Goal: Transaction & Acquisition: Purchase product/service

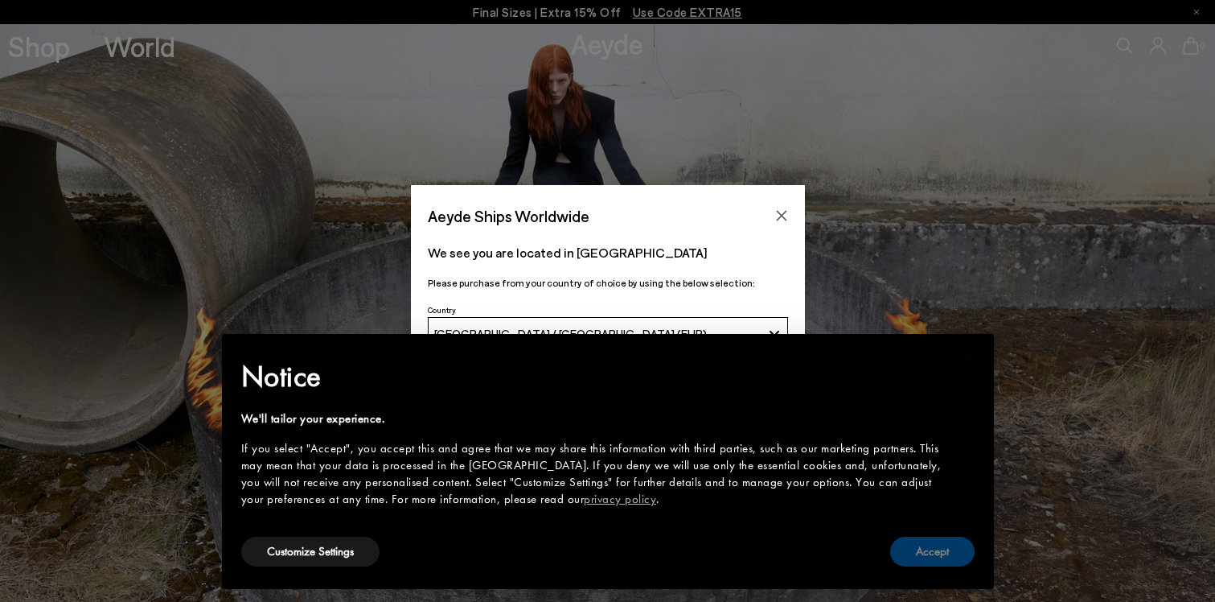
click at [903, 554] on button "Accept" at bounding box center [932, 552] width 84 height 30
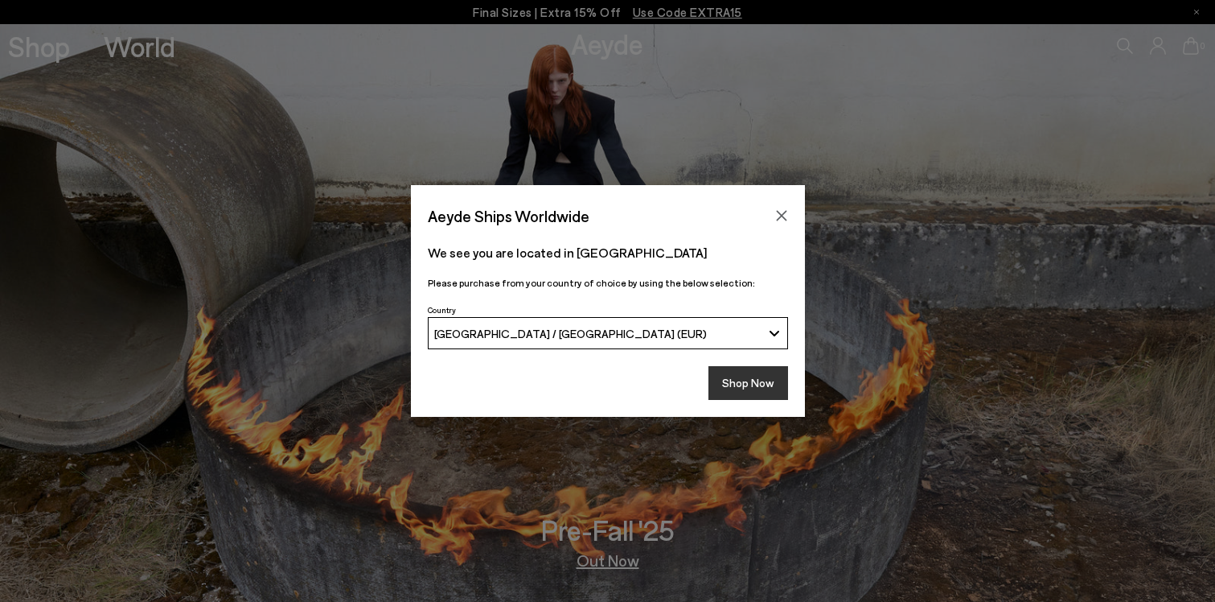
click at [736, 374] on button "Shop Now" at bounding box center [749, 383] width 80 height 34
click at [738, 383] on button "Shop Now" at bounding box center [749, 383] width 80 height 34
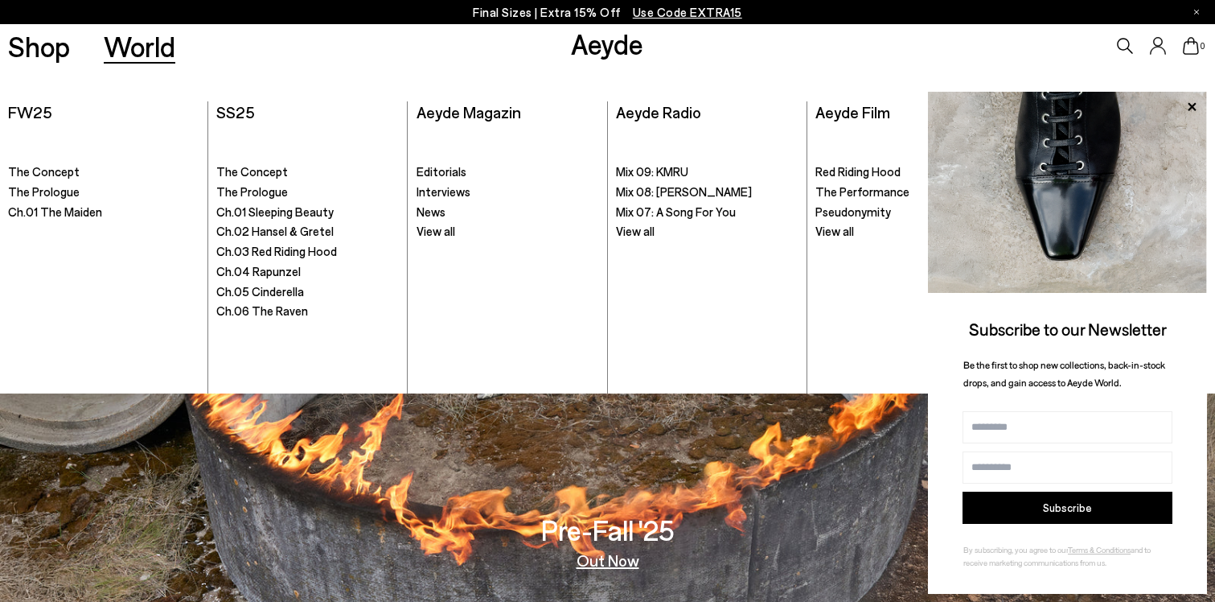
click at [544, 8] on p "Final Sizes | Extra 15% Off Use Code EXTRA15" at bounding box center [607, 12] width 269 height 20
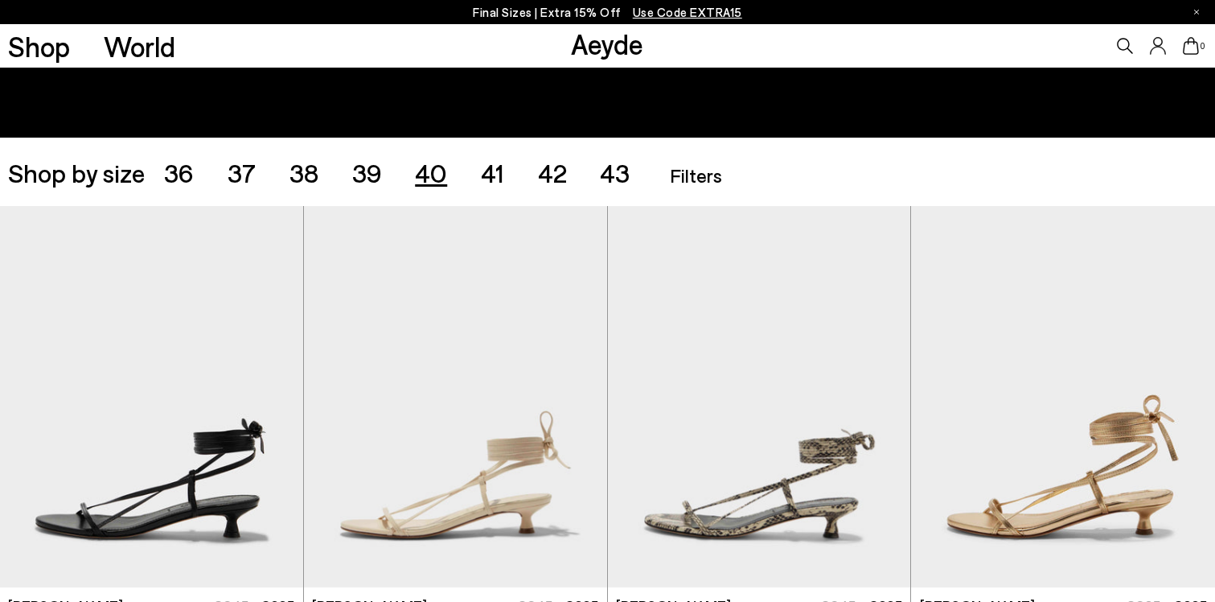
click at [431, 162] on span "40" at bounding box center [431, 172] width 32 height 31
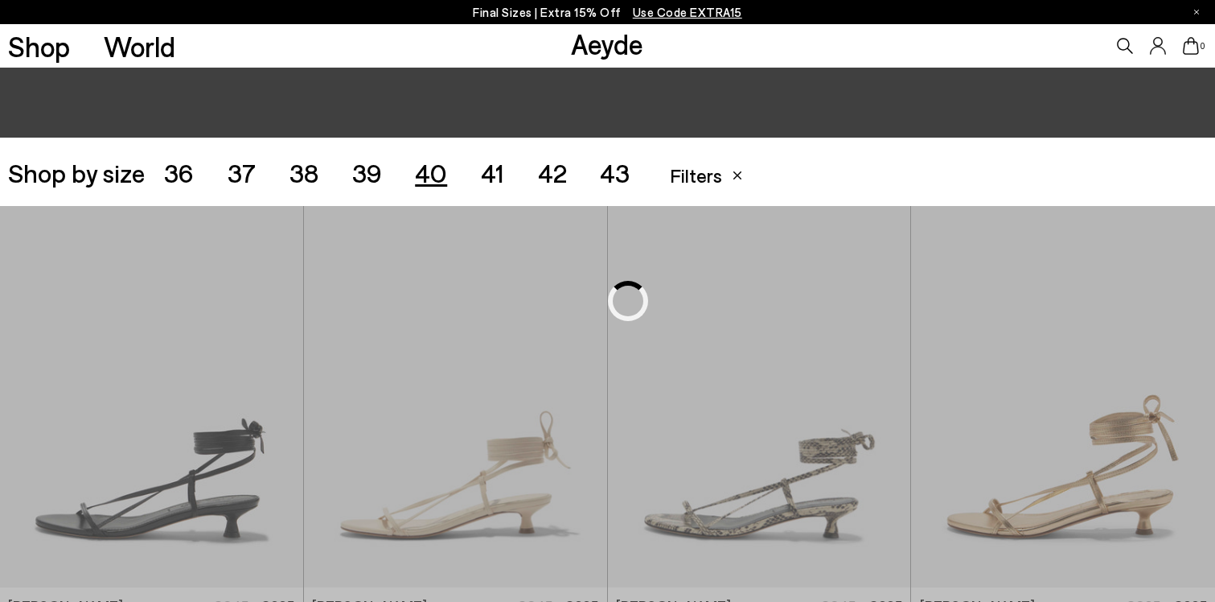
scroll to position [339, 0]
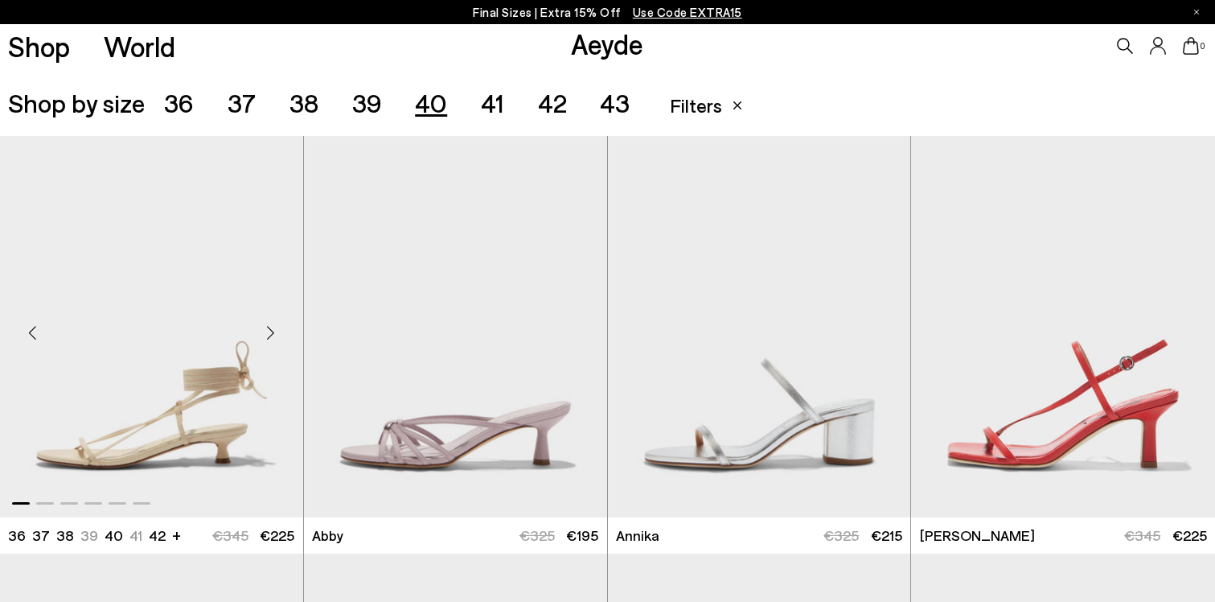
click at [270, 327] on div "Next slide" at bounding box center [271, 333] width 48 height 48
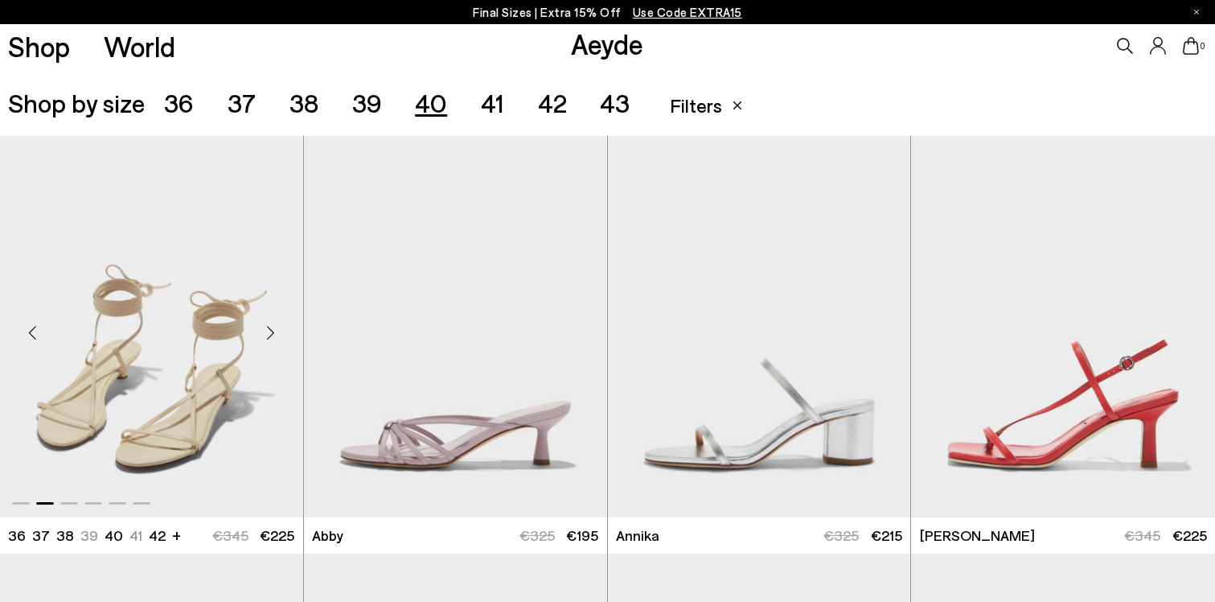
click at [270, 327] on div "Next slide" at bounding box center [271, 333] width 48 height 48
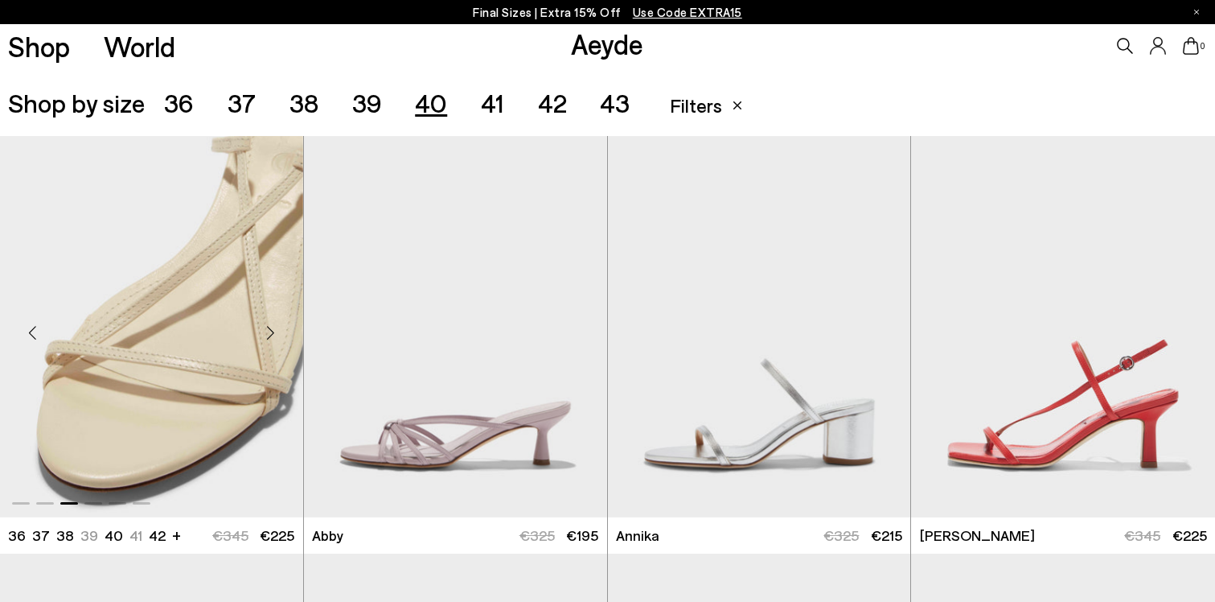
click at [270, 327] on div "Next slide" at bounding box center [271, 333] width 48 height 48
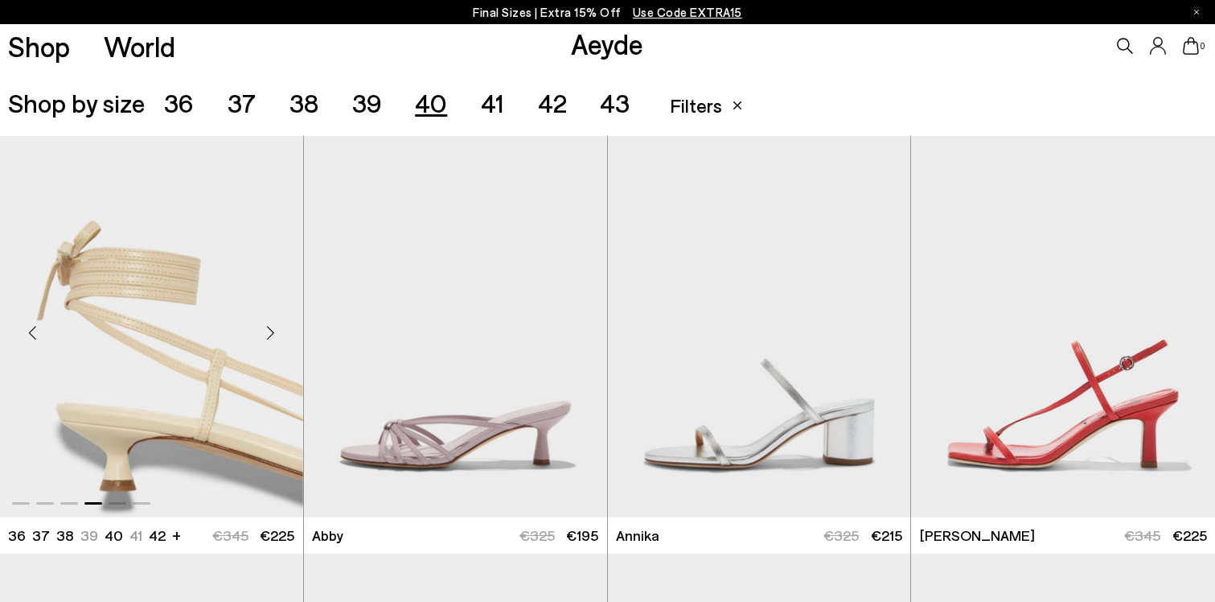
click at [270, 328] on div "Next slide" at bounding box center [271, 333] width 48 height 48
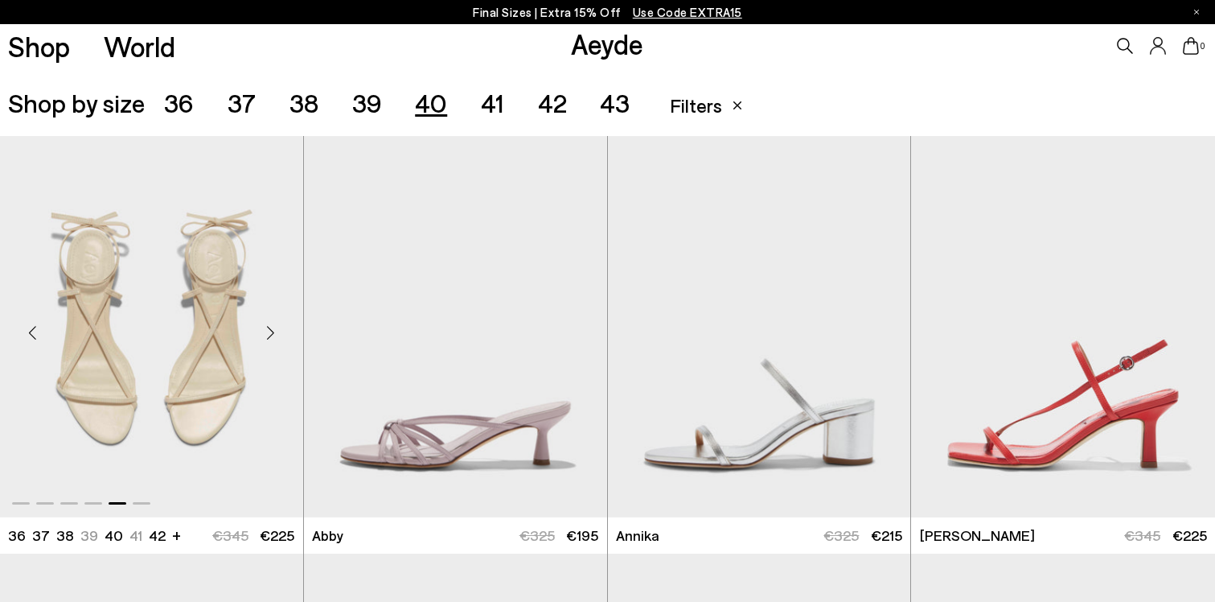
click at [193, 345] on img "5 / 6" at bounding box center [151, 326] width 303 height 381
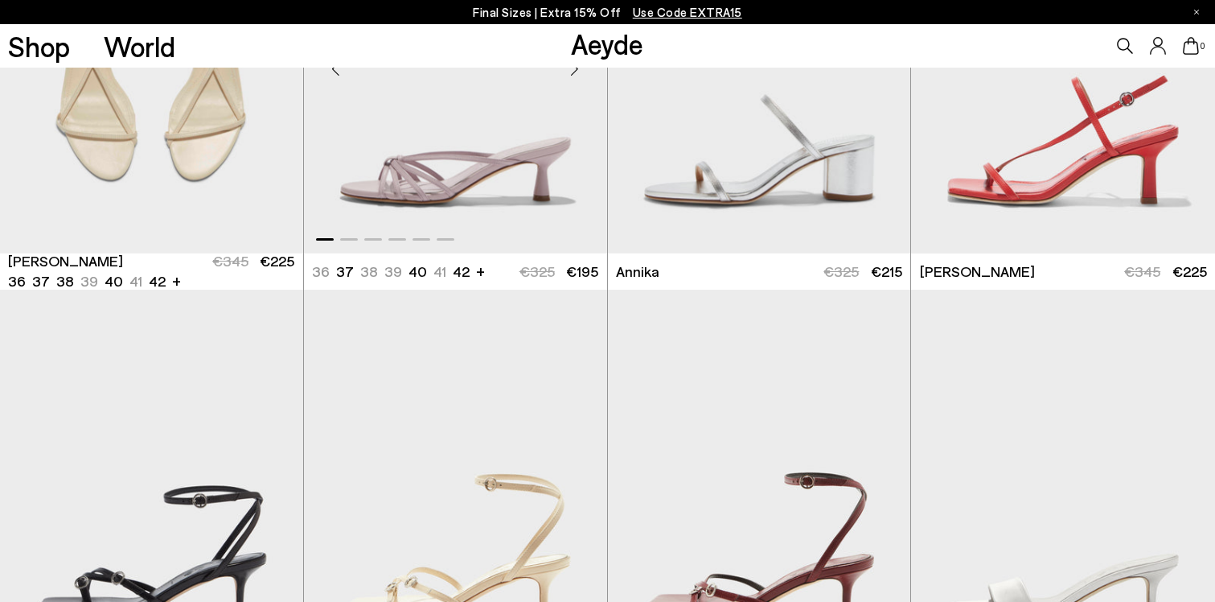
scroll to position [752, 0]
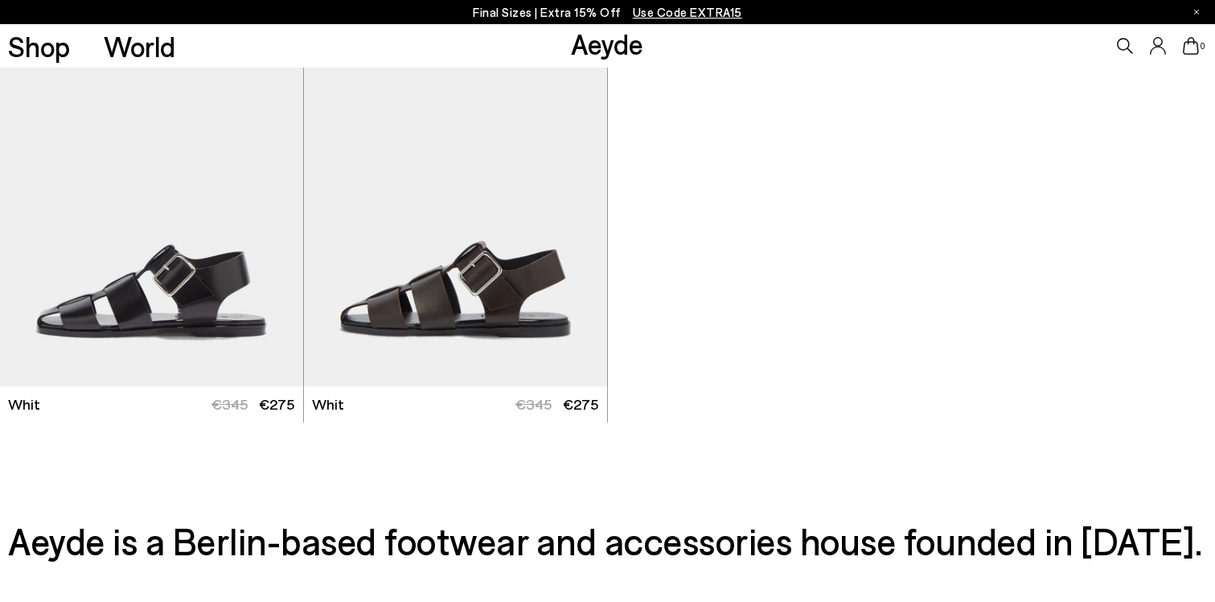
scroll to position [4217, 0]
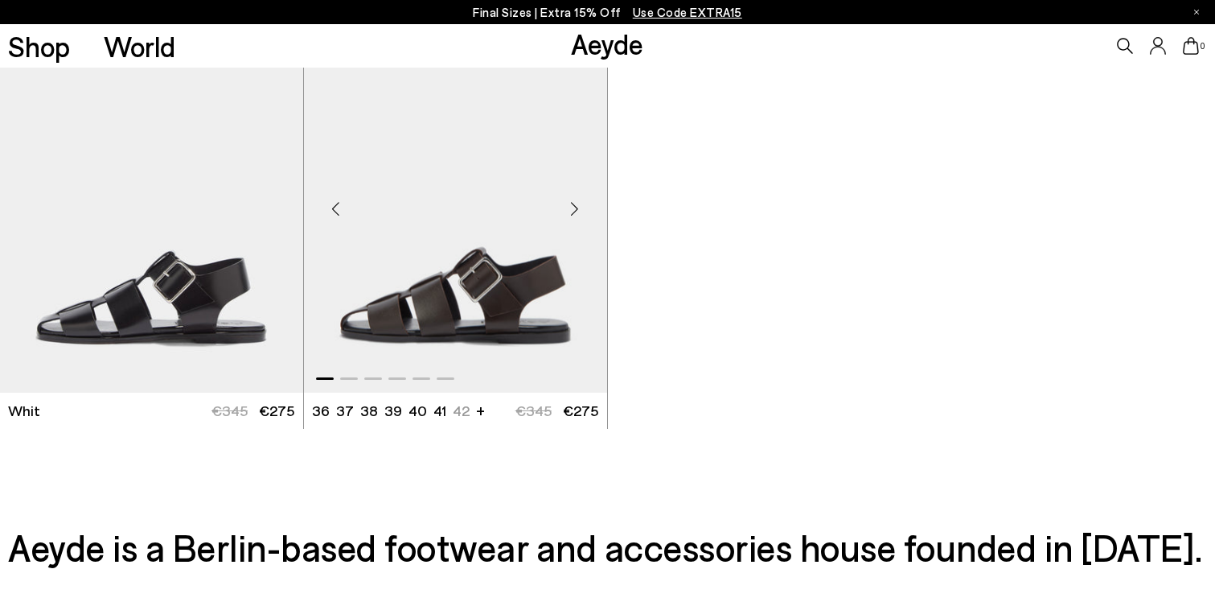
click at [436, 301] on img "1 / 6" at bounding box center [455, 202] width 303 height 381
click at [586, 208] on div "Next slide" at bounding box center [575, 209] width 48 height 48
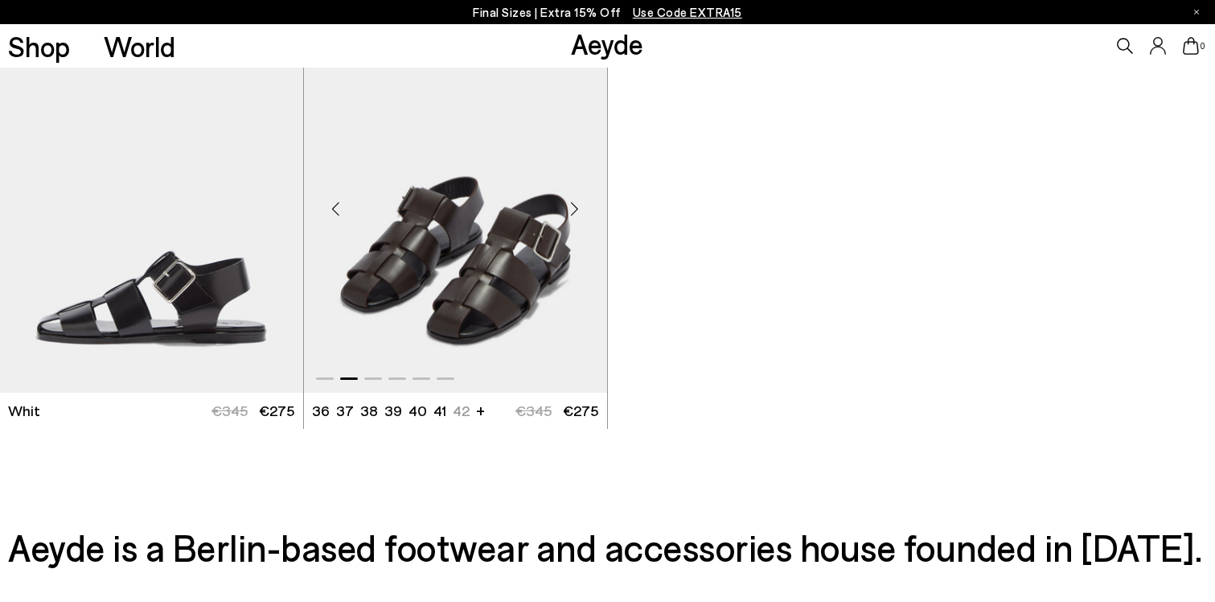
click at [595, 179] on img "2 / 6" at bounding box center [455, 202] width 303 height 381
click at [271, 209] on div "Next slide" at bounding box center [271, 209] width 48 height 48
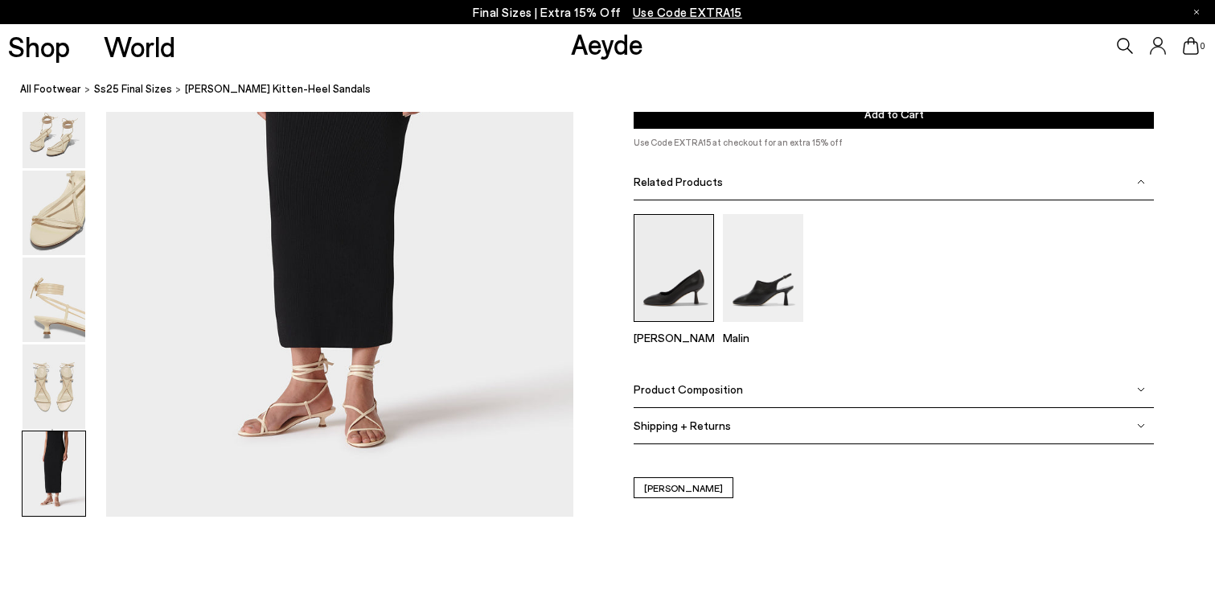
scroll to position [3271, 0]
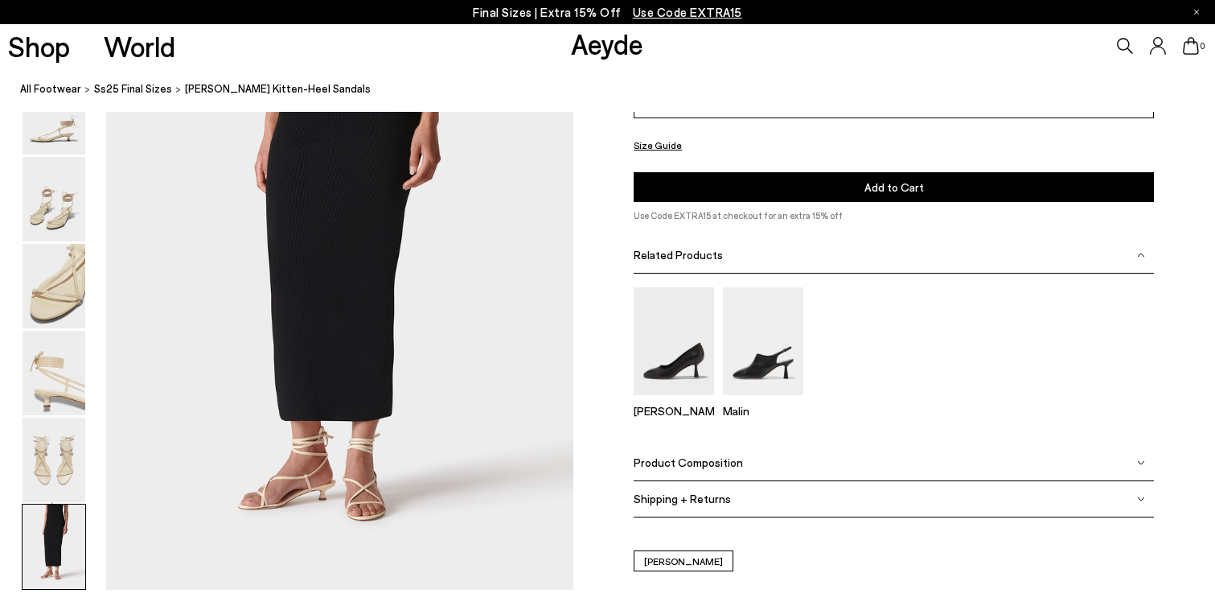
click at [698, 450] on div "Product Composition" at bounding box center [894, 463] width 520 height 36
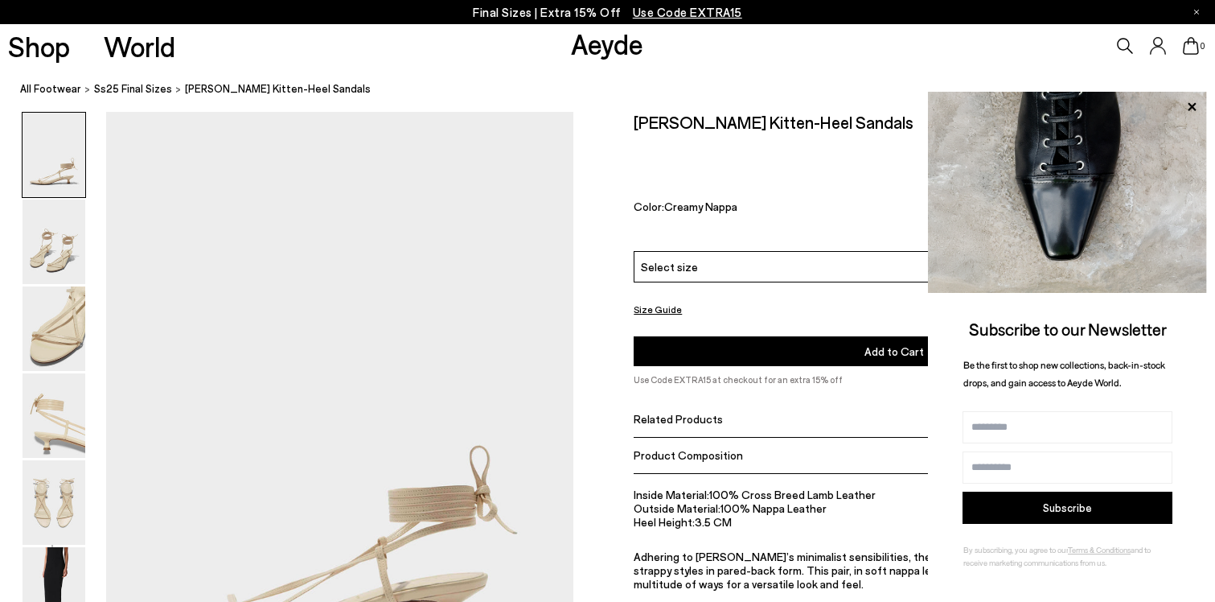
scroll to position [0, 0]
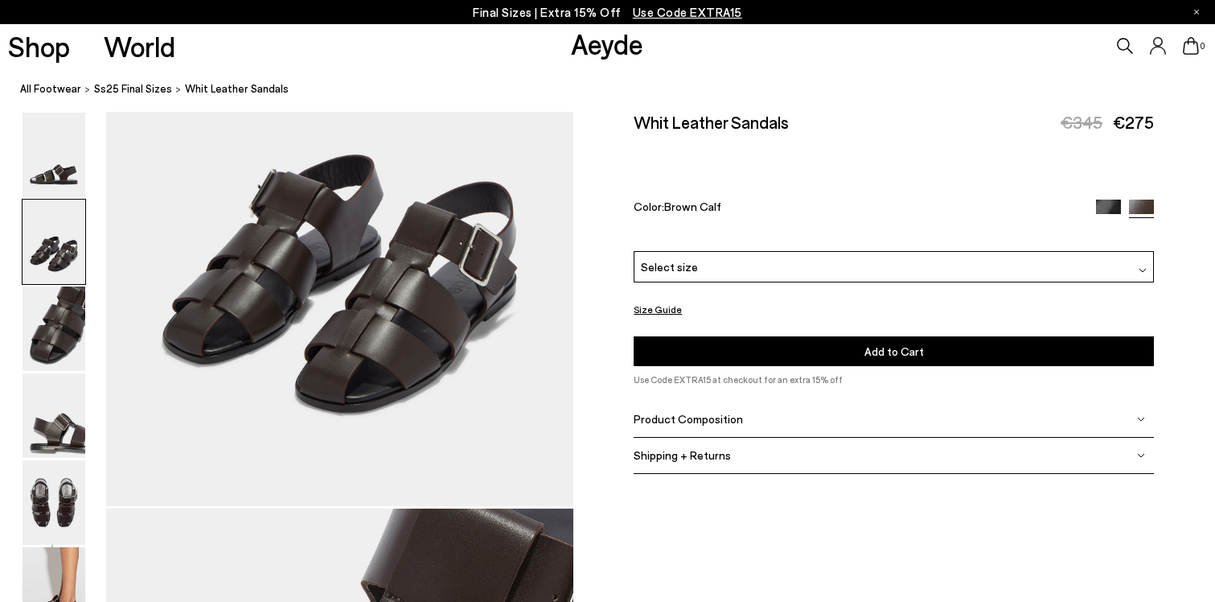
scroll to position [837, 0]
